Goal: Task Accomplishment & Management: Manage account settings

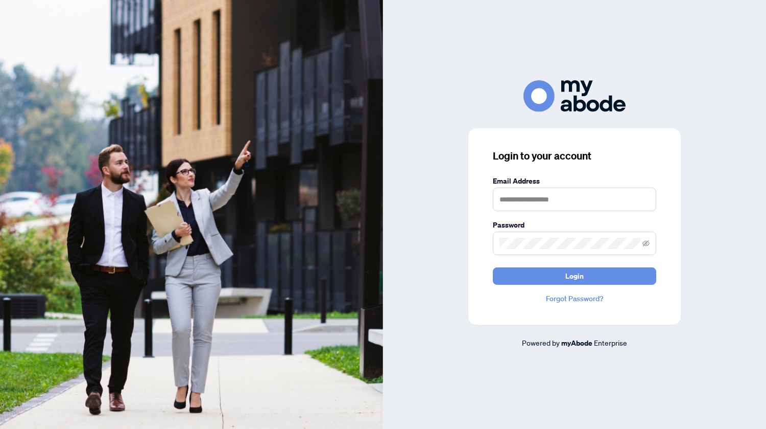
scroll to position [1744, 0]
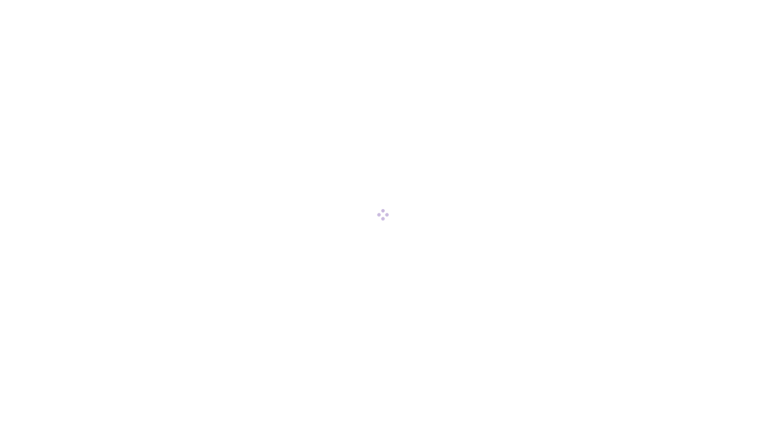
scroll to position [1744, 0]
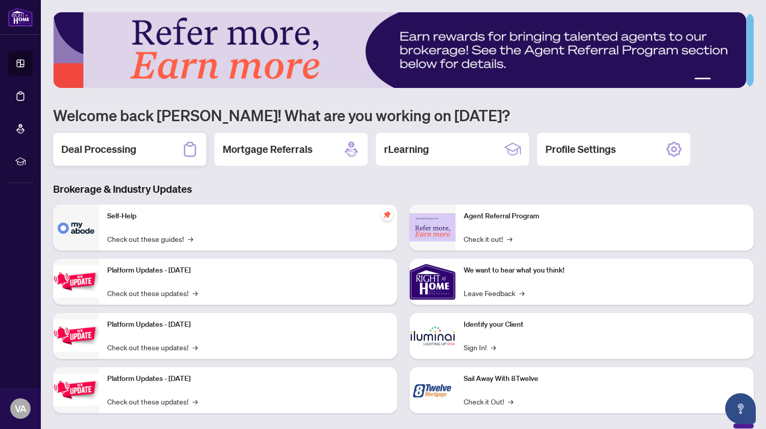
click at [124, 150] on h2 "Deal Processing" at bounding box center [98, 149] width 75 height 14
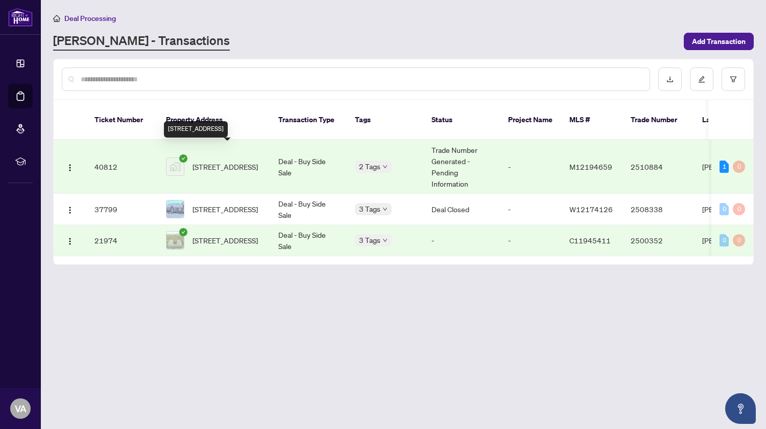
click at [225, 161] on span "10 Woodbury Place, Etobicoke, ON, Canada" at bounding box center [225, 166] width 65 height 11
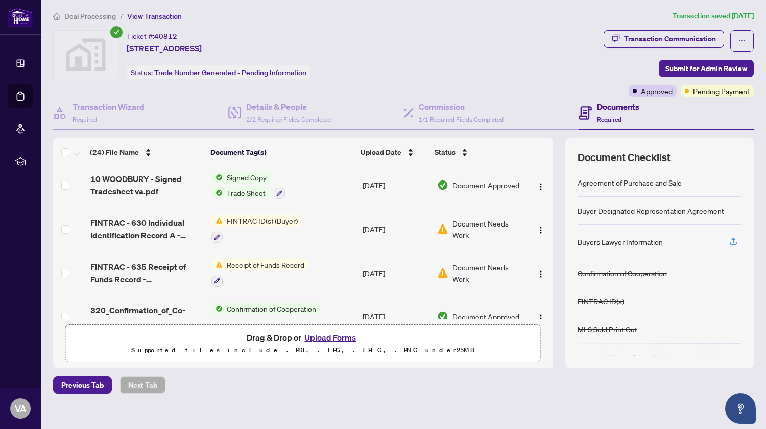
scroll to position [90, 0]
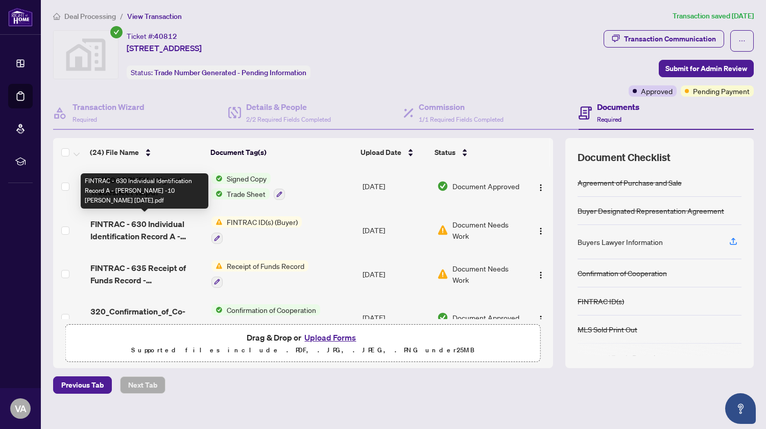
click at [123, 225] on span "FINTRAC - 630 Individual Identification Record A - Marcus Arone -10 Woodbury 7-…" at bounding box center [146, 230] width 113 height 25
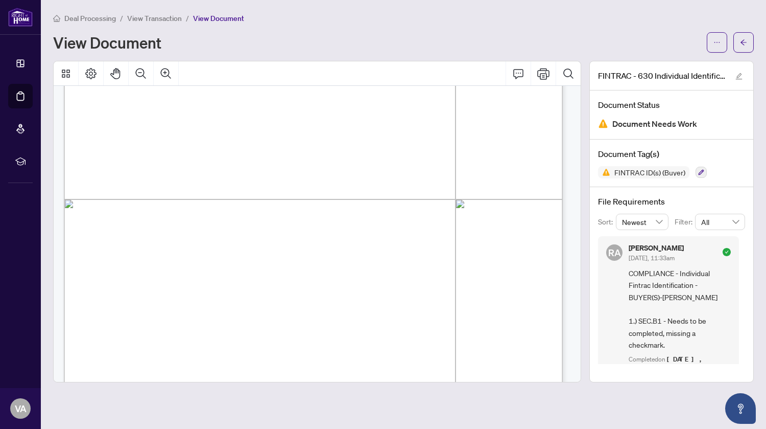
scroll to position [289, 0]
